Goal: Transaction & Acquisition: Purchase product/service

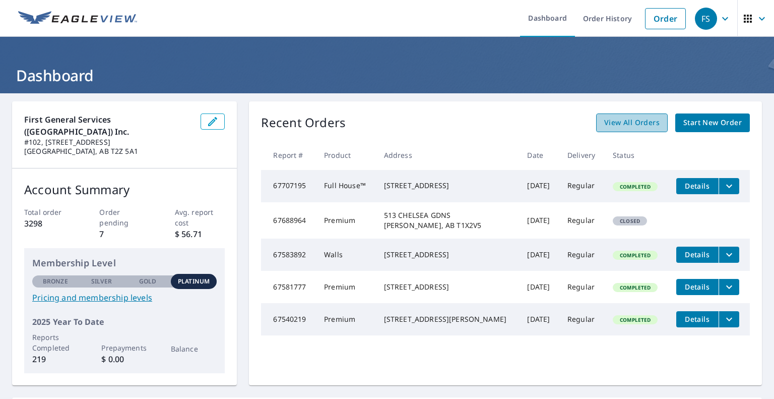
click at [643, 121] on span "View All Orders" at bounding box center [632, 122] width 55 height 13
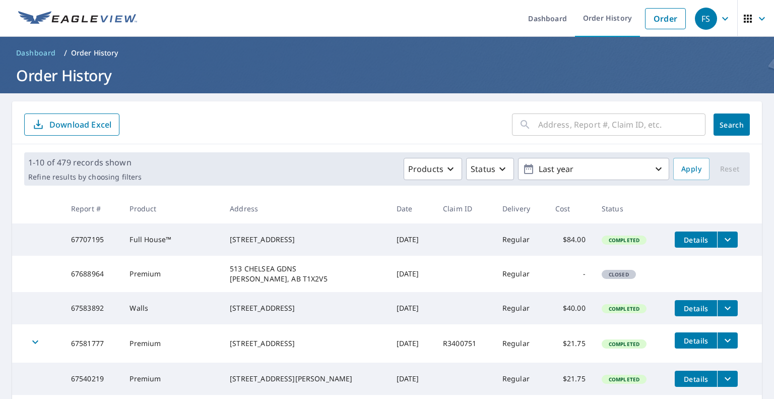
click at [609, 125] on input "text" at bounding box center [621, 124] width 167 height 28
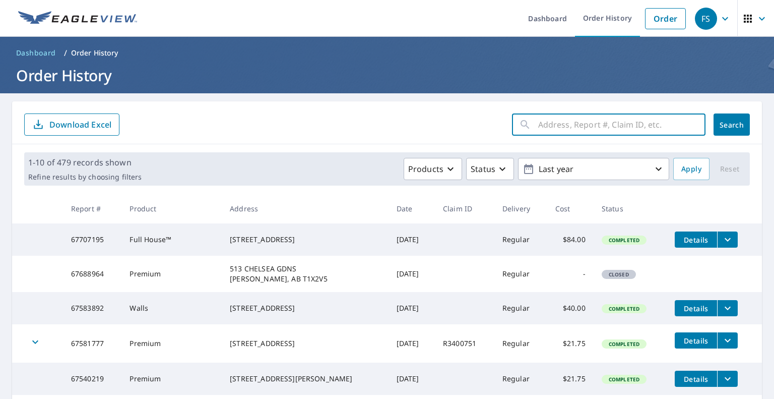
type input "3"
type input "608"
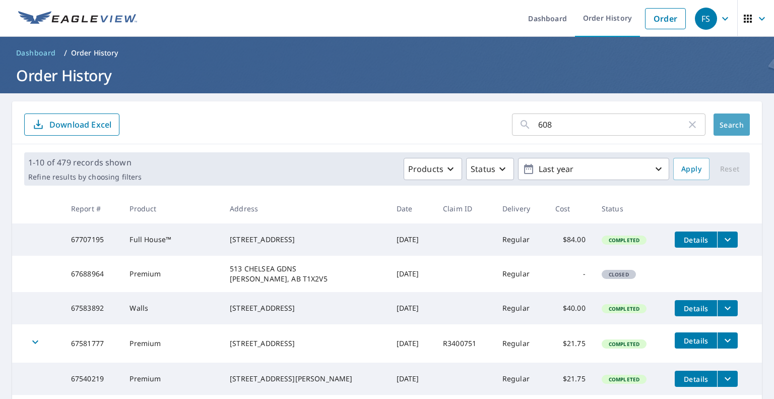
click at [730, 123] on span "Search" at bounding box center [732, 125] width 20 height 10
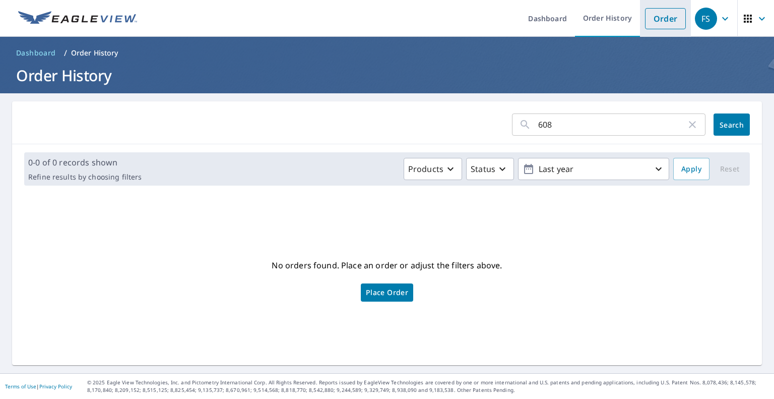
click at [664, 16] on link "Order" at bounding box center [665, 18] width 41 height 21
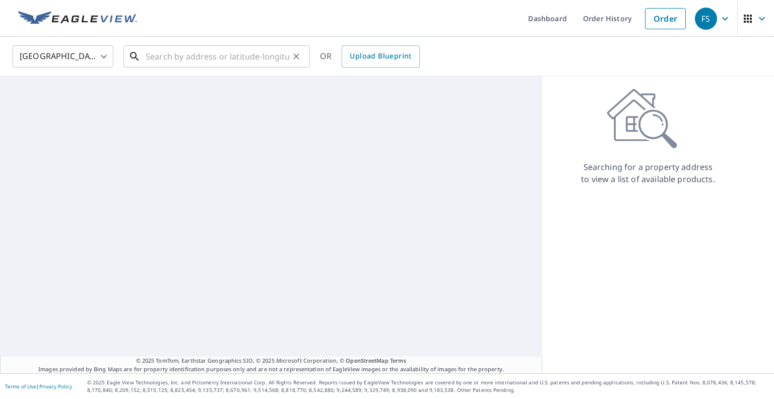
click at [240, 53] on input "text" at bounding box center [218, 56] width 144 height 28
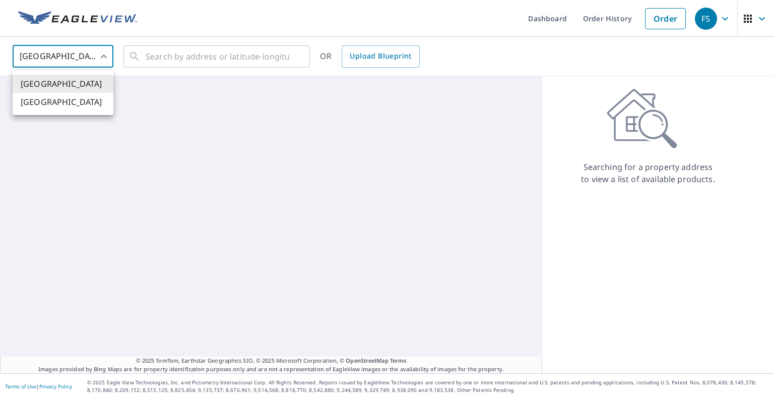
click at [100, 55] on body "FS FS Dashboard Order History Order FS [GEOGRAPHIC_DATA] [GEOGRAPHIC_DATA] ​ ​ …" at bounding box center [387, 199] width 774 height 399
click at [77, 99] on li "[GEOGRAPHIC_DATA]" at bounding box center [63, 102] width 101 height 18
type input "CA"
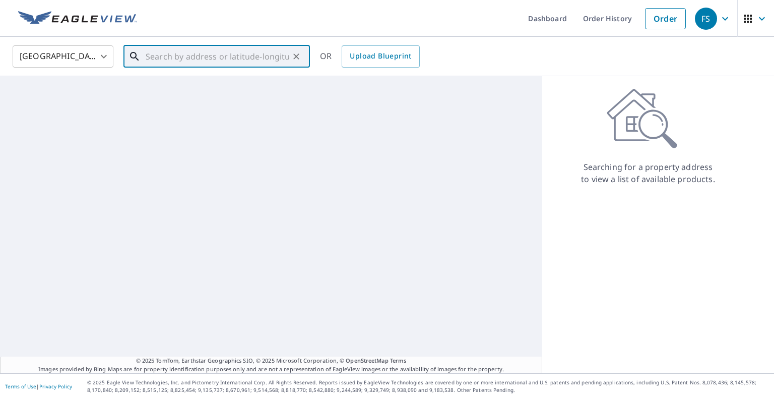
click at [149, 57] on input "text" at bounding box center [218, 56] width 144 height 28
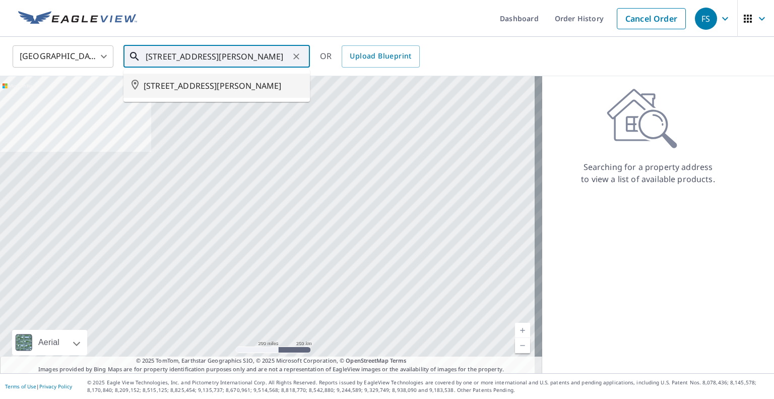
click at [138, 85] on icon at bounding box center [135, 85] width 7 height 10
type input "[STREET_ADDRESS][PERSON_NAME]"
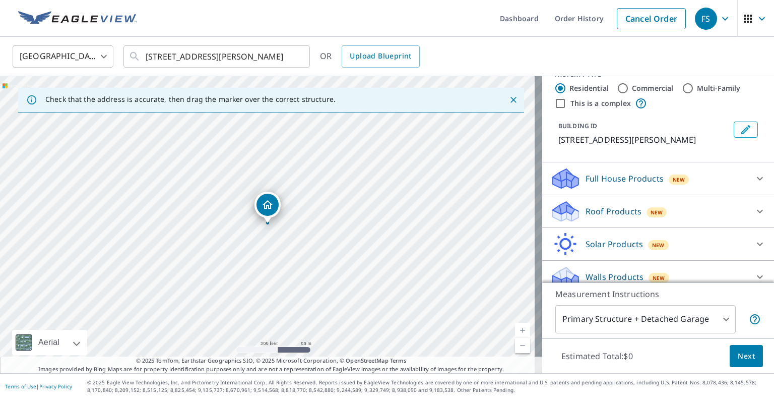
scroll to position [28, 0]
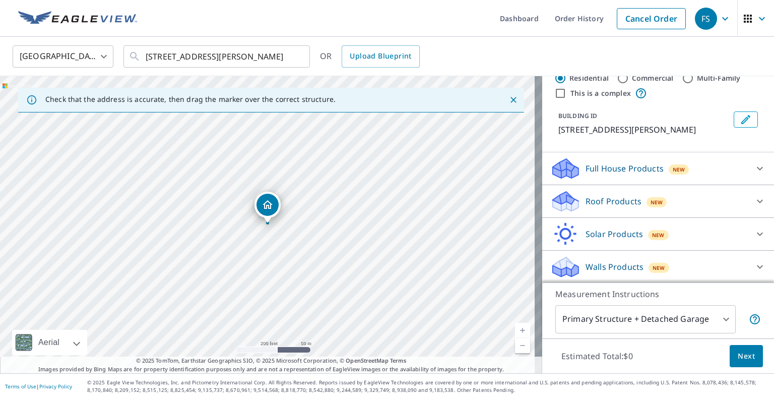
click at [704, 168] on div "Full House Products New" at bounding box center [650, 169] width 198 height 24
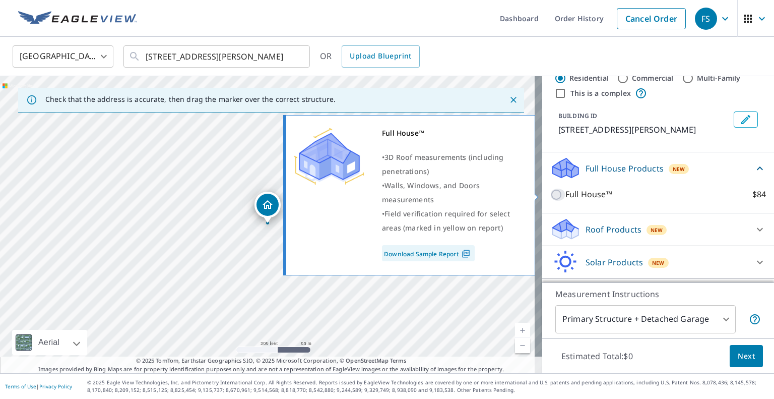
click at [551, 193] on input "Full House™ $84" at bounding box center [558, 195] width 15 height 12
checkbox input "true"
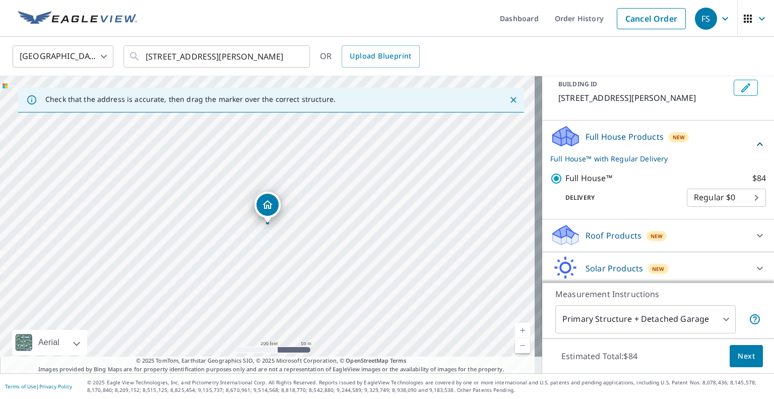
scroll to position [94, 0]
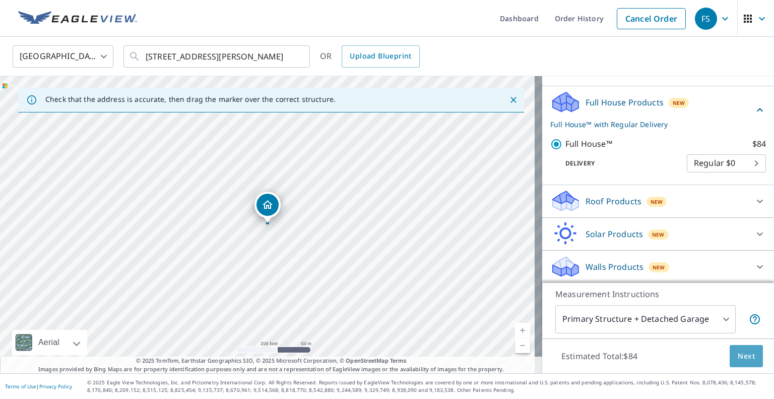
click at [741, 352] on span "Next" at bounding box center [746, 356] width 17 height 13
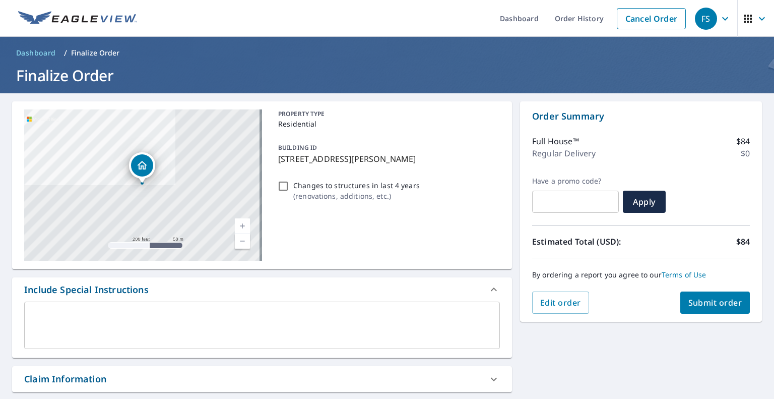
click at [715, 304] on span "Submit order" at bounding box center [716, 302] width 54 height 11
checkbox input "true"
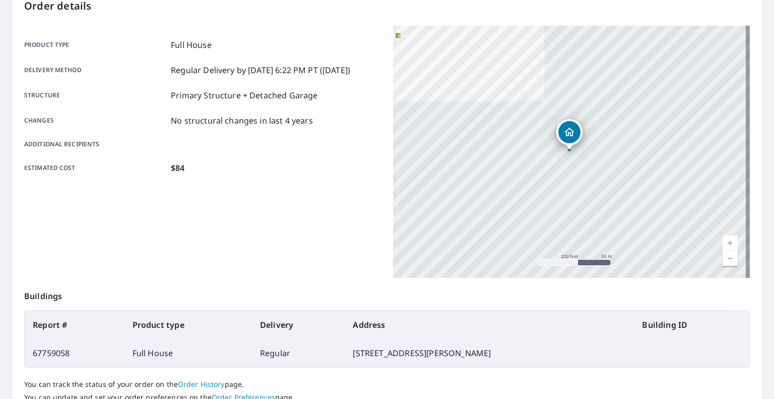
scroll to position [151, 0]
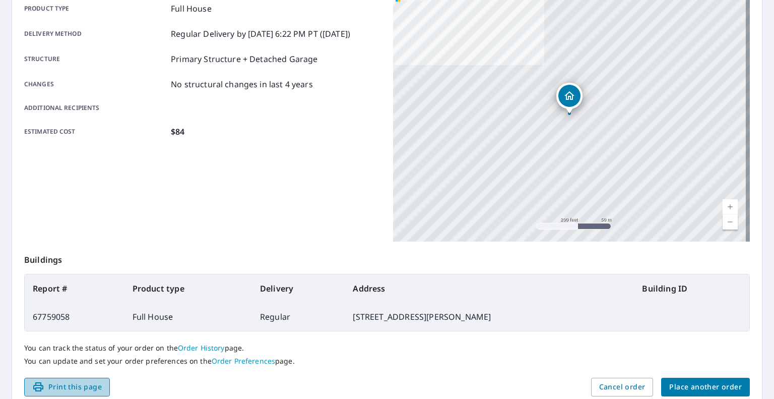
click at [93, 387] on span "Print this page" at bounding box center [67, 387] width 70 height 13
